Goal: Navigation & Orientation: Find specific page/section

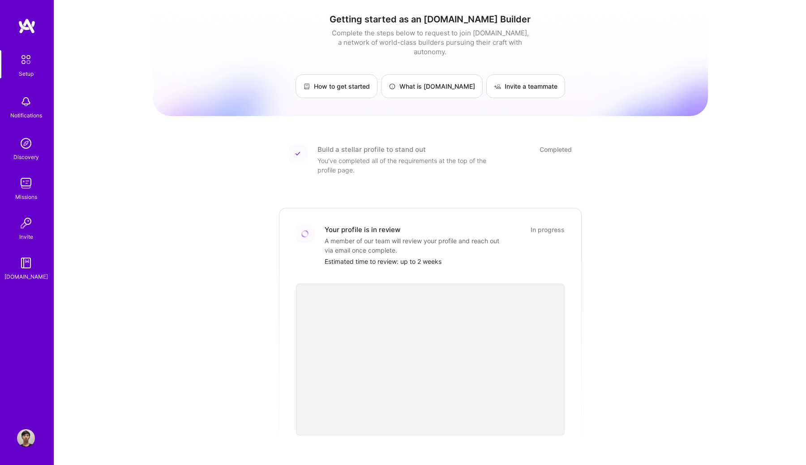
click at [404, 156] on div "You've completed all of the requirements at the top of the profile page." at bounding box center [406, 165] width 179 height 19
click at [28, 433] on img at bounding box center [26, 438] width 18 height 18
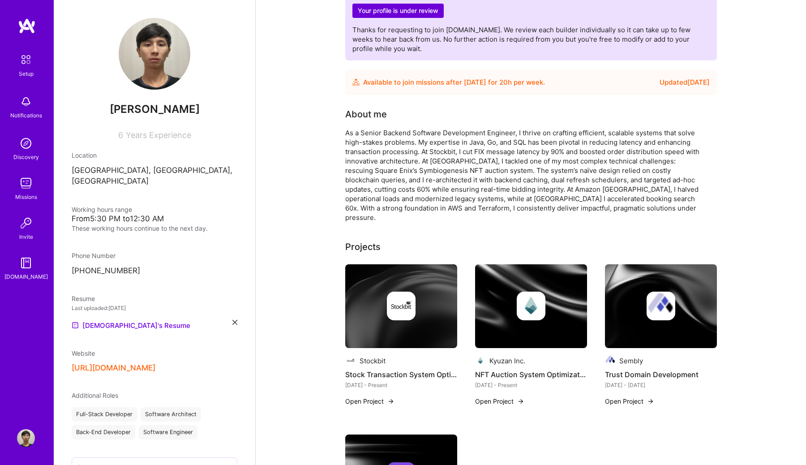
scroll to position [93, 0]
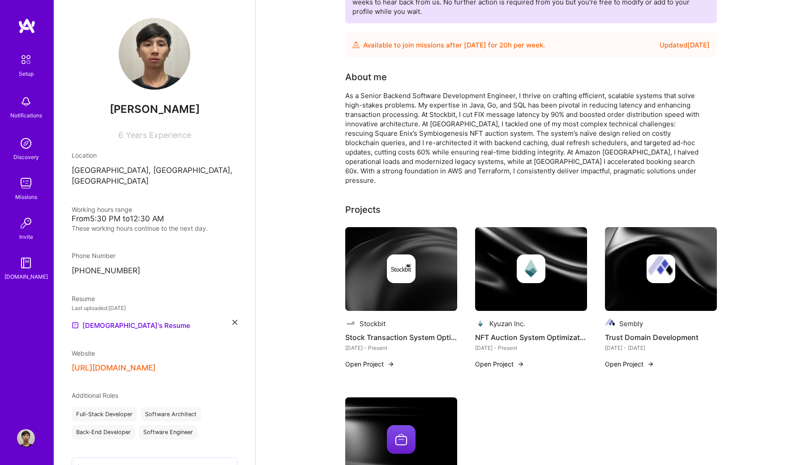
click at [500, 331] on h4 "NFT Auction System Optimization" at bounding box center [531, 337] width 112 height 12
click at [510, 319] on div "Kyuzan Inc." at bounding box center [507, 323] width 36 height 9
click at [498, 359] on button "Open Project" at bounding box center [499, 363] width 49 height 9
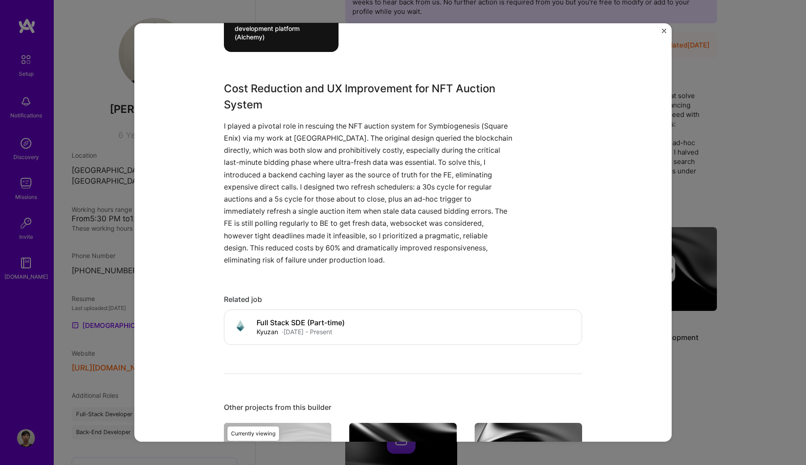
scroll to position [297, 0]
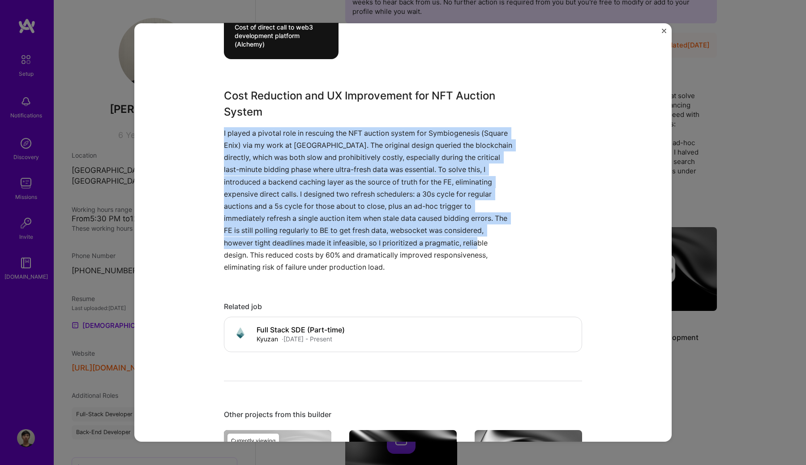
drag, startPoint x: 248, startPoint y: 253, endPoint x: 192, endPoint y: 124, distance: 141.2
click at [192, 124] on div "NFT Auction System Optimization Kyuzan Inc. Blockchain, Gaming & e-Sports Role …" at bounding box center [402, 232] width 537 height 418
copy p "I played a pivotal role in rescuing the NFT auction system for Symbiogenesis (S…"
